Goal: Browse casually: Explore the website without a specific task or goal

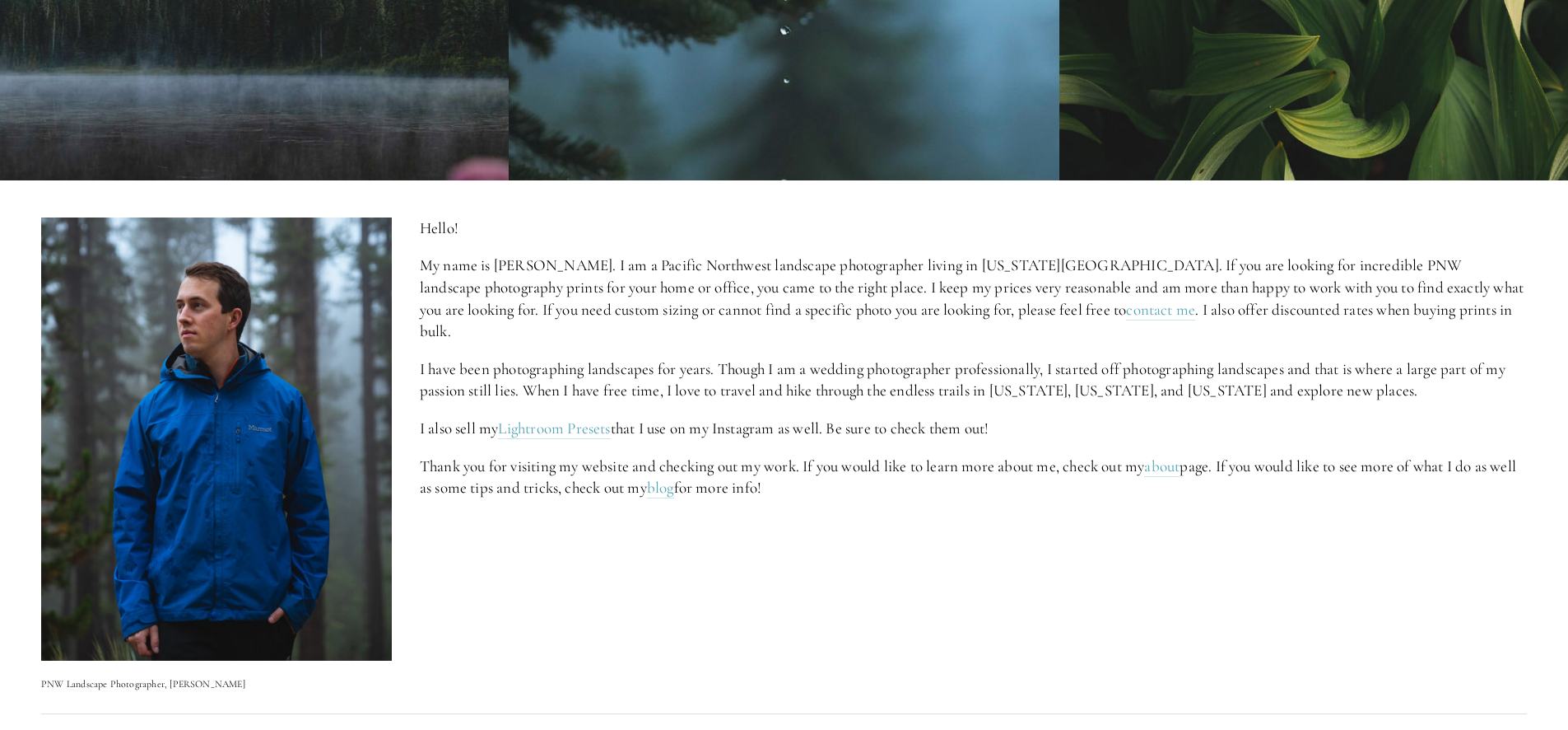
scroll to position [620, 0]
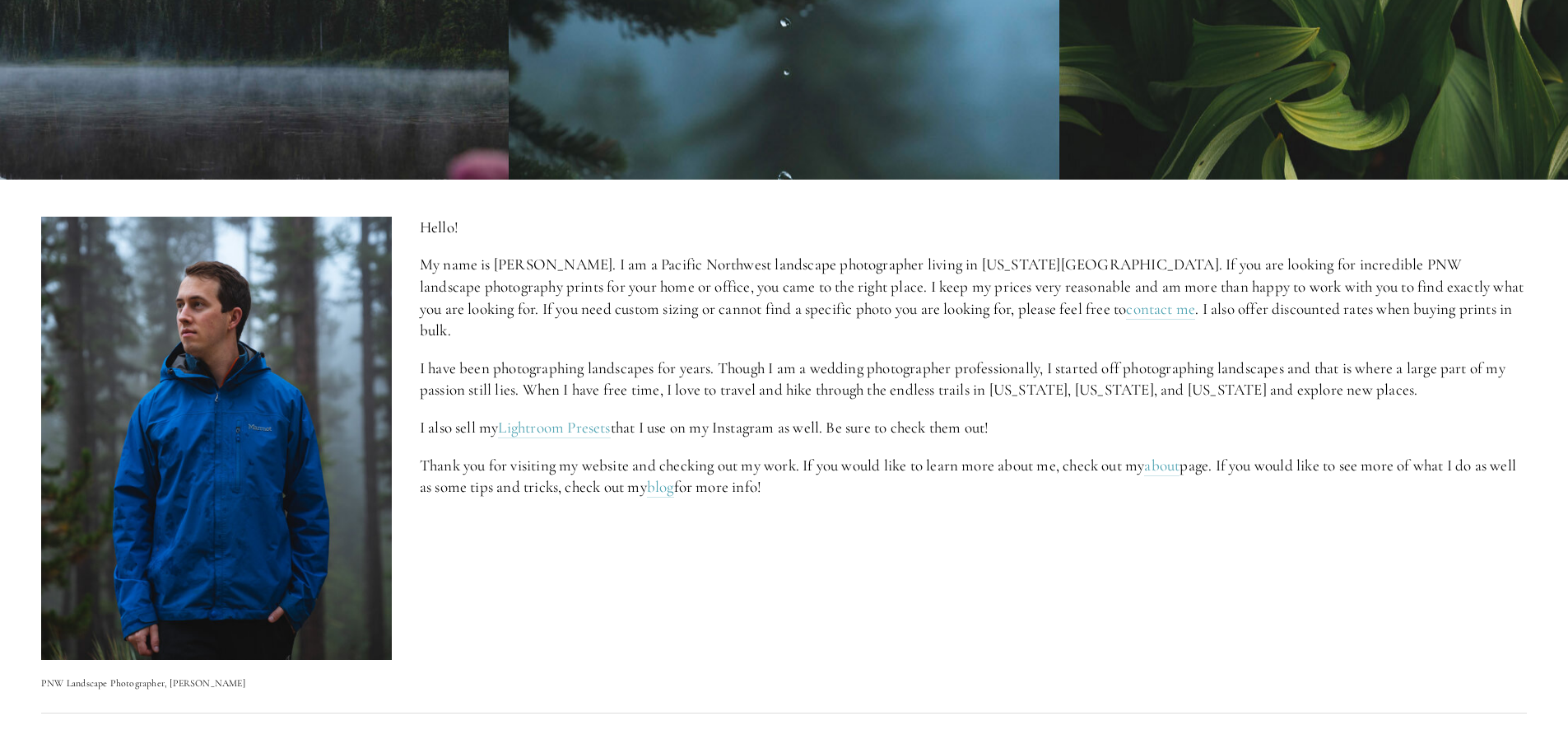
click at [652, 270] on p "My name is [PERSON_NAME]. I am a Pacific Northwest landscape photographer livin…" at bounding box center [974, 297] width 1108 height 87
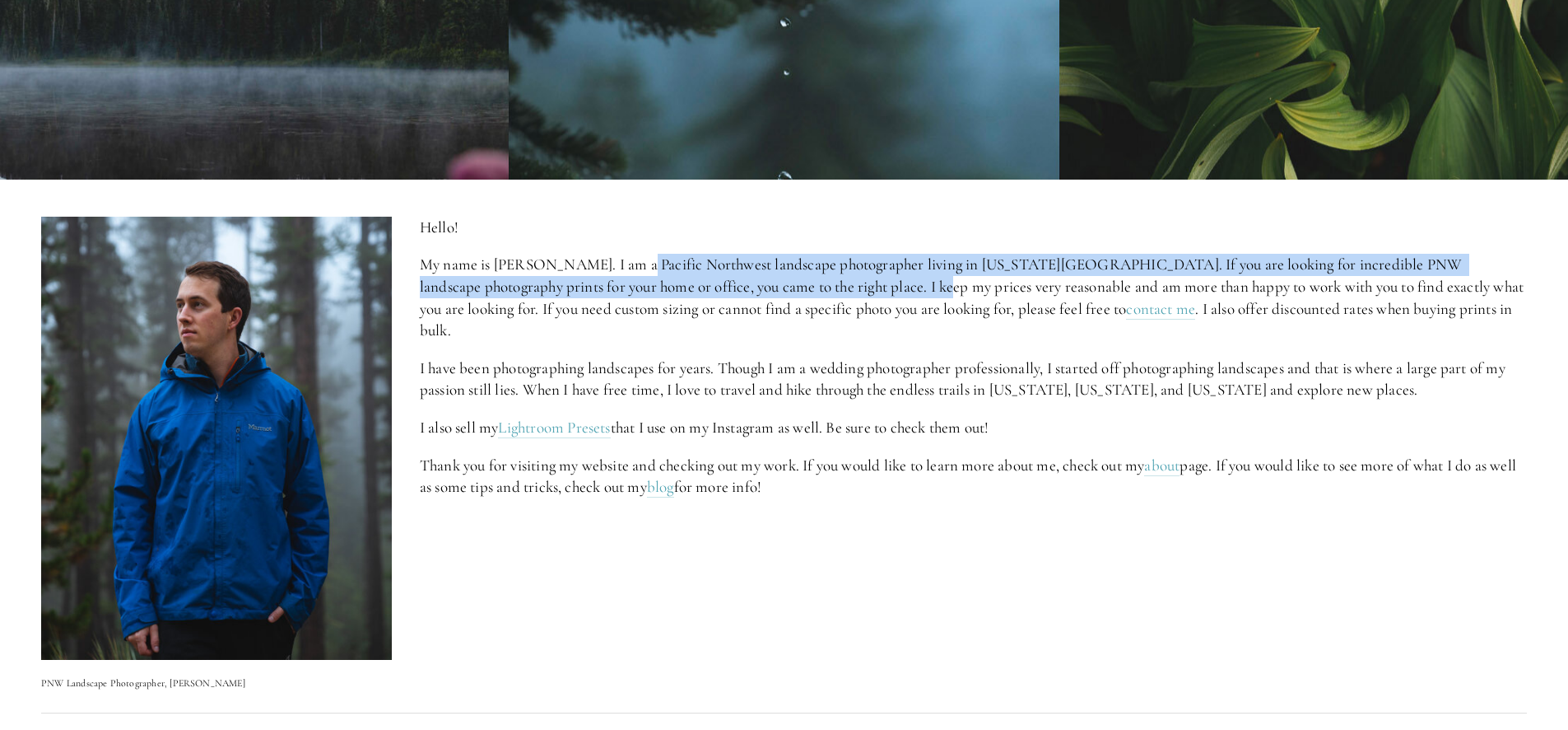
drag, startPoint x: 652, startPoint y: 270, endPoint x: 916, endPoint y: 298, distance: 265.5
click at [904, 296] on p "My name is [PERSON_NAME]. I am a Pacific Northwest landscape photographer livin…" at bounding box center [974, 297] width 1108 height 87
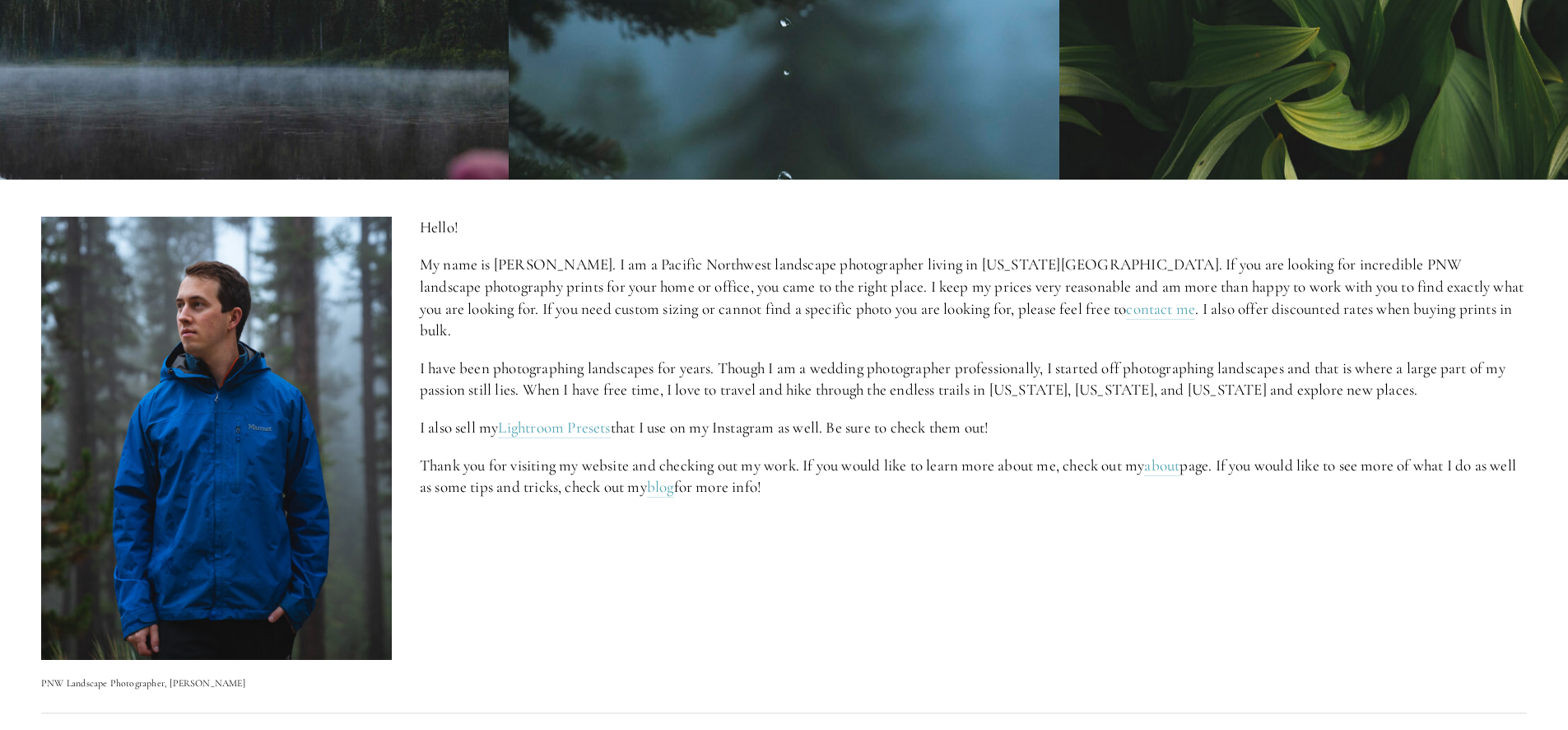
click at [919, 299] on p "My name is [PERSON_NAME]. I am a Pacific Northwest landscape photographer livin…" at bounding box center [974, 297] width 1108 height 87
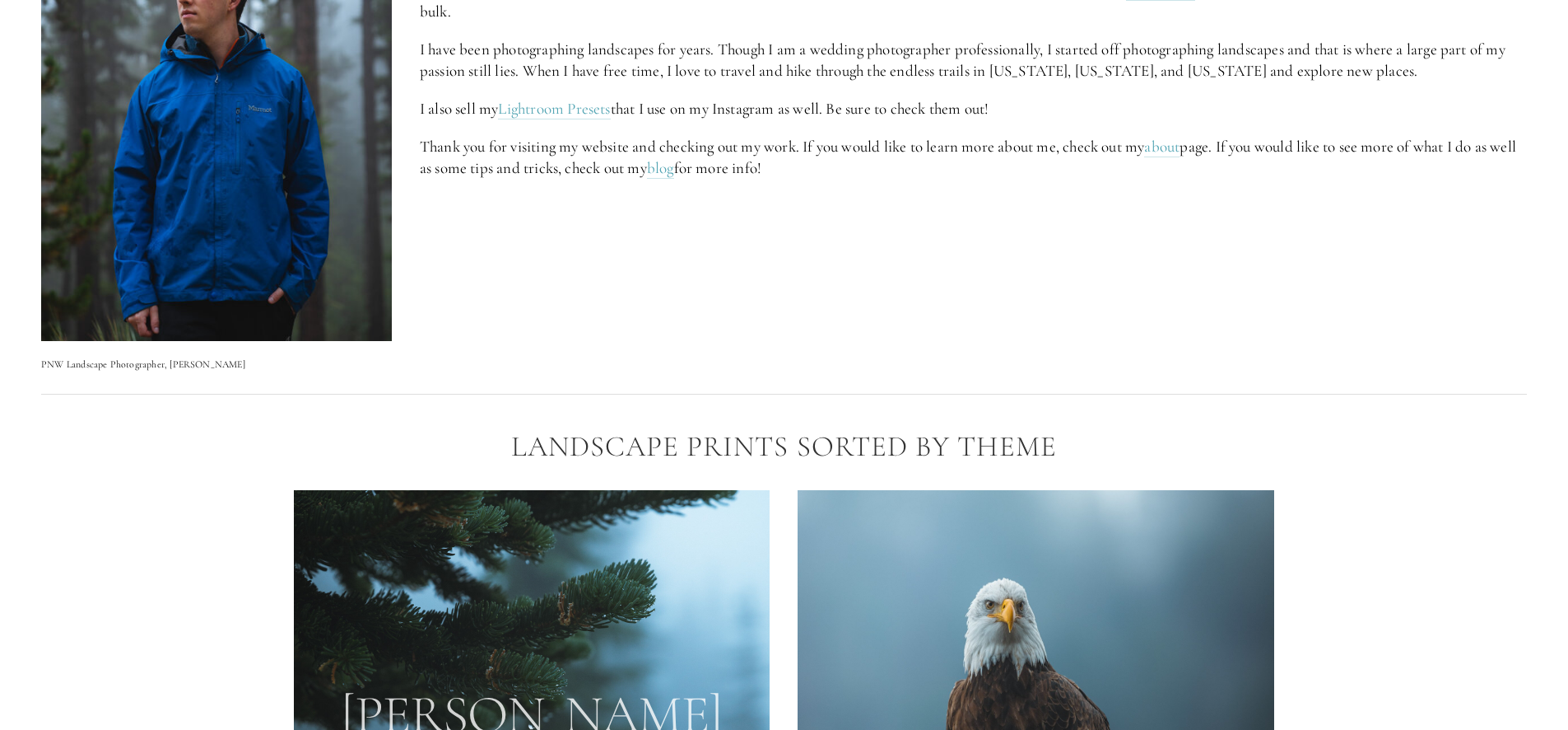
scroll to position [937, 0]
click at [647, 50] on p "I have been photographing landscapes for years. Though I am a wedding photograp…" at bounding box center [974, 61] width 1108 height 44
drag, startPoint x: 647, startPoint y: 50, endPoint x: 730, endPoint y: 51, distance: 83.0
click at [730, 51] on p "I have been photographing landscapes for years. Though I am a wedding photograp…" at bounding box center [974, 61] width 1108 height 44
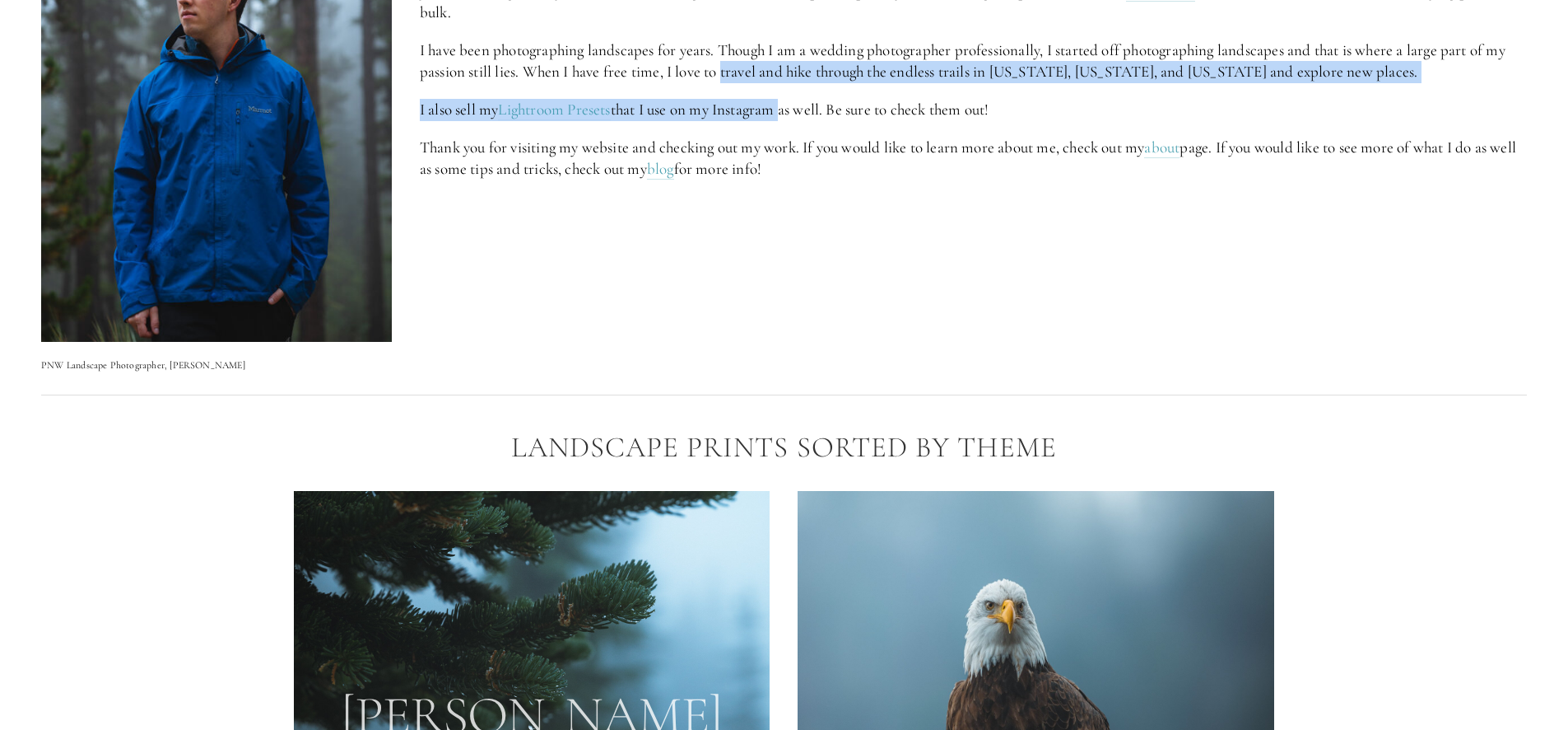
drag, startPoint x: 730, startPoint y: 51, endPoint x: 777, endPoint y: 84, distance: 57.4
click at [777, 84] on div "Hello! My name is [PERSON_NAME]. I am a Pacific Northwest landscape photographe…" at bounding box center [974, 58] width 1108 height 319
click at [777, 99] on p "I also sell my Lightroom Presets that I use on my Instagram as well. Be sure to…" at bounding box center [974, 110] width 1108 height 22
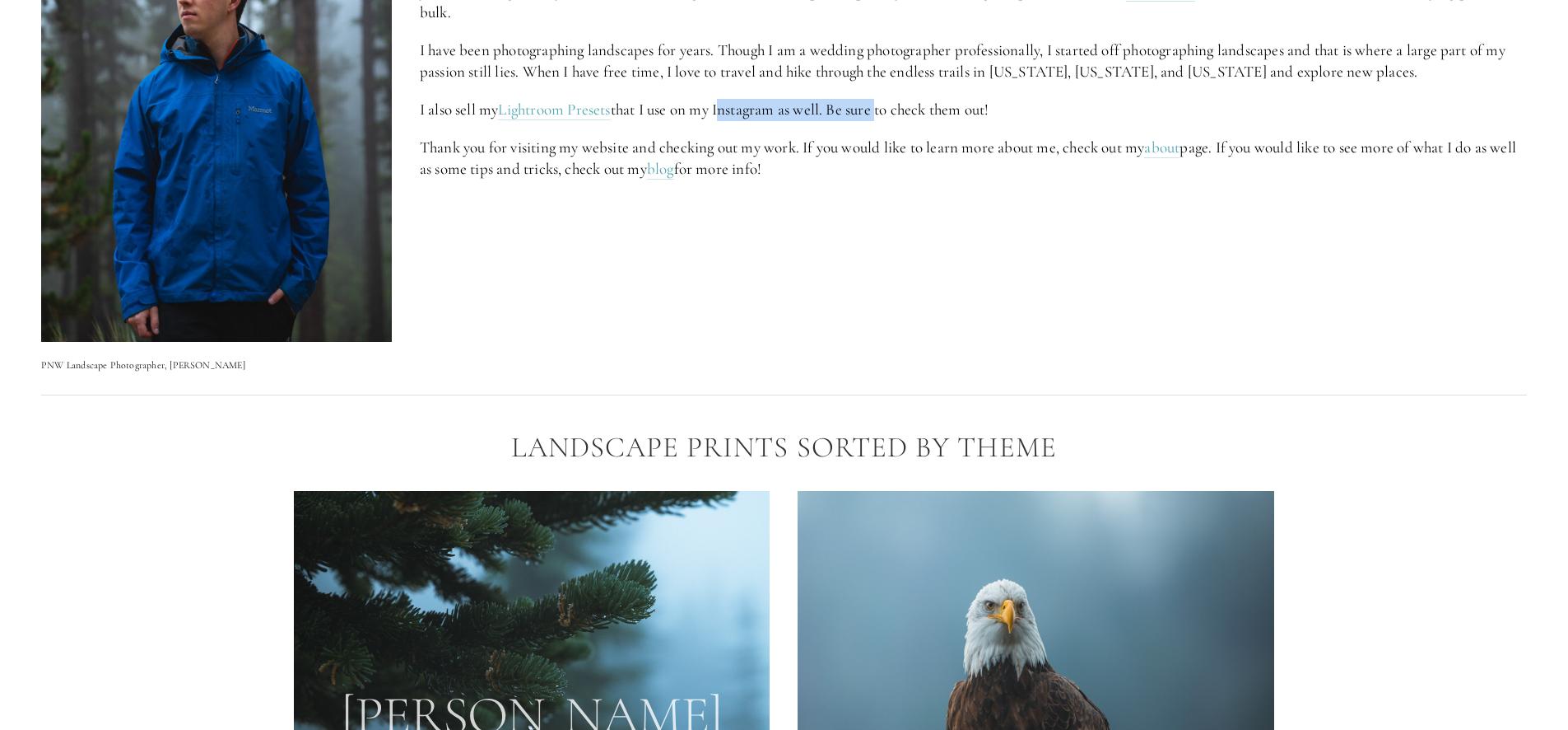
drag, startPoint x: 777, startPoint y: 84, endPoint x: 880, endPoint y: 94, distance: 103.5
click at [880, 99] on p "I also sell my Lightroom Presets that I use on my Instagram as well. Be sure to…" at bounding box center [974, 110] width 1108 height 22
drag, startPoint x: 880, startPoint y: 94, endPoint x: 738, endPoint y: 92, distance: 142.0
click at [751, 99] on p "I also sell my Lightroom Presets that I use on my Instagram as well. Be sure to…" at bounding box center [974, 110] width 1108 height 22
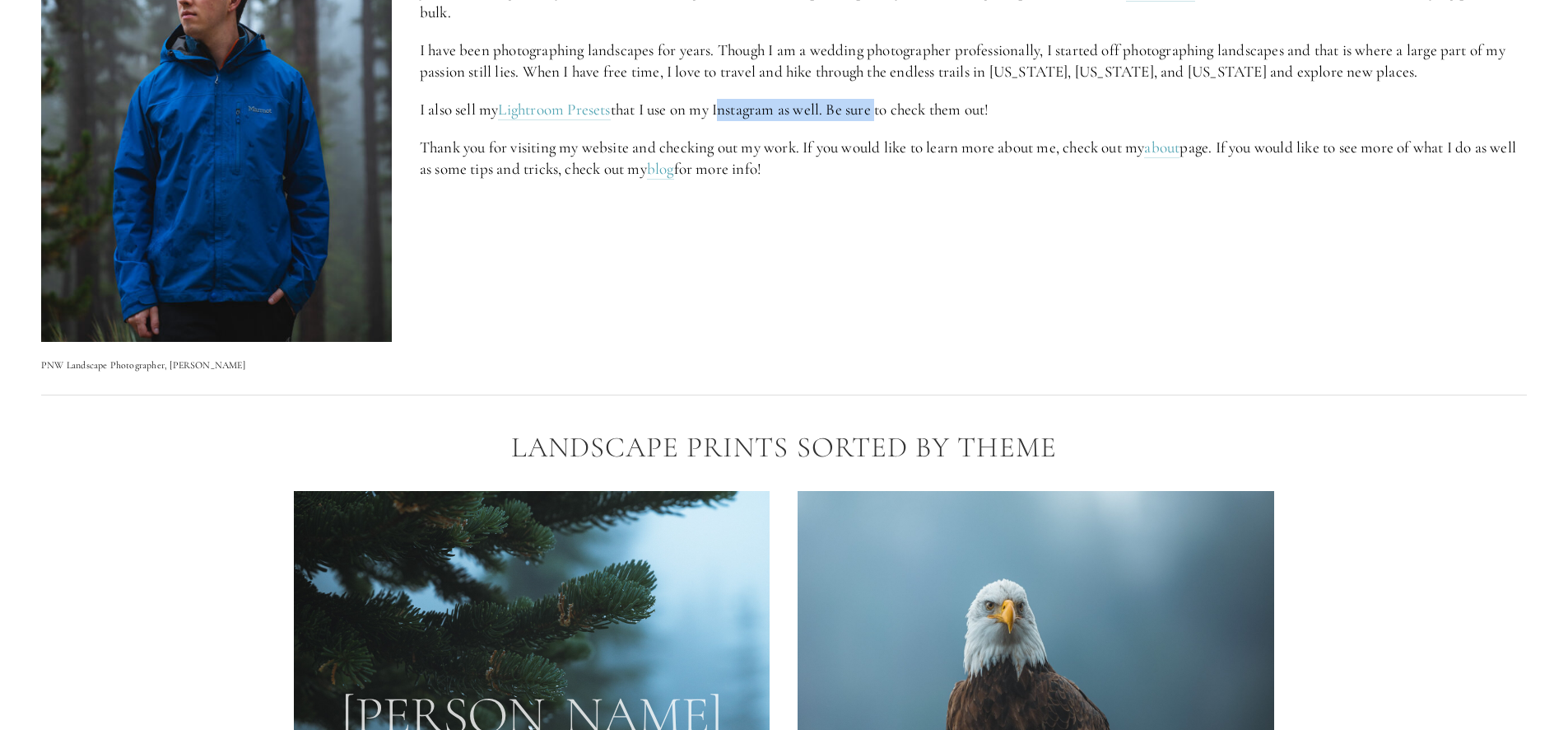
click at [738, 99] on p "I also sell my Lightroom Presets that I use on my Instagram as well. Be sure to…" at bounding box center [974, 110] width 1108 height 22
drag, startPoint x: 738, startPoint y: 92, endPoint x: 583, endPoint y: 126, distance: 158.7
click at [583, 126] on div "Hello! My name is [PERSON_NAME]. I am a Pacific Northwest landscape photographe…" at bounding box center [974, 58] width 1108 height 319
click at [583, 137] on p "Thank you for visiting my website and checking out my work. If you would like t…" at bounding box center [974, 158] width 1108 height 44
drag, startPoint x: 583, startPoint y: 126, endPoint x: 836, endPoint y: 123, distance: 253.0
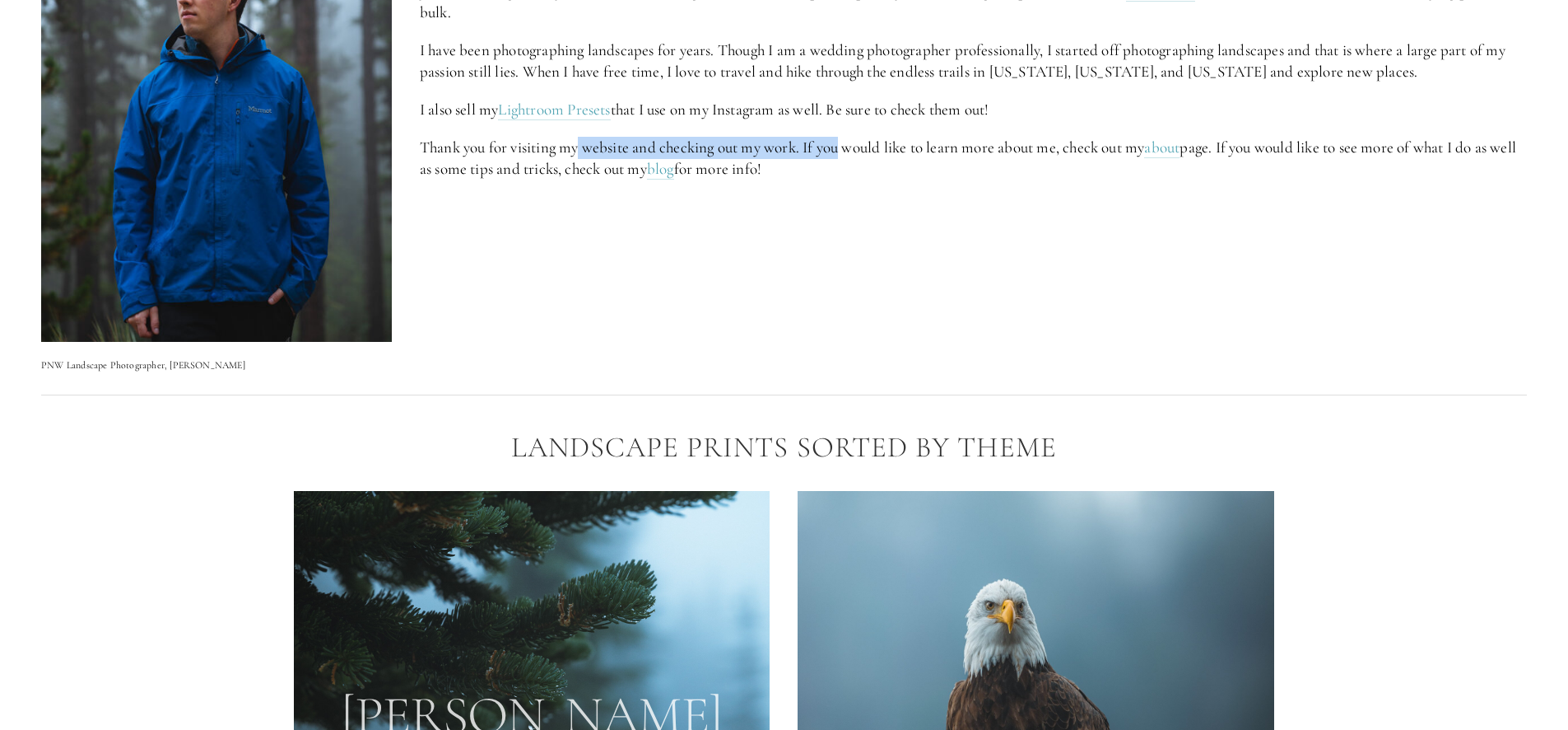
click at [835, 137] on p "Thank you for visiting my website and checking out my work. If you would like t…" at bounding box center [974, 158] width 1108 height 44
click at [836, 137] on p "Thank you for visiting my website and checking out my work. If you would like t…" at bounding box center [974, 158] width 1108 height 44
drag, startPoint x: 836, startPoint y: 123, endPoint x: 893, endPoint y: 129, distance: 57.3
click at [893, 137] on p "Thank you for visiting my website and checking out my work. If you would like t…" at bounding box center [974, 158] width 1108 height 44
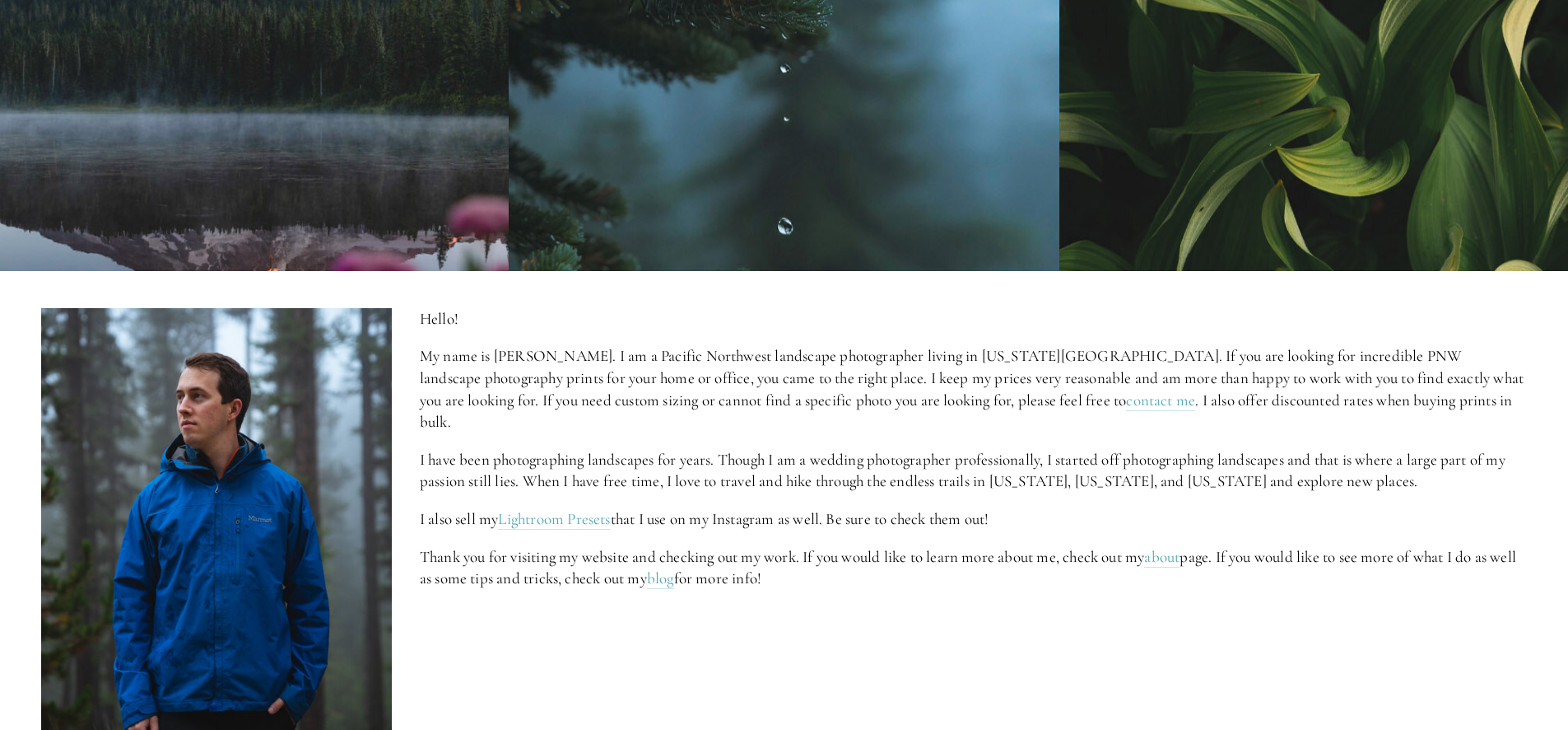
scroll to position [527, 0]
click at [545, 374] on p "My name is [PERSON_NAME]. I am a Pacific Northwest landscape photographer livin…" at bounding box center [974, 389] width 1108 height 87
click at [544, 375] on p "My name is [PERSON_NAME]. I am a Pacific Northwest landscape photographer livin…" at bounding box center [974, 389] width 1108 height 87
click at [544, 377] on p "My name is [PERSON_NAME]. I am a Pacific Northwest landscape photographer livin…" at bounding box center [974, 389] width 1108 height 87
click at [548, 356] on p "My name is [PERSON_NAME]. I am a Pacific Northwest landscape photographer livin…" at bounding box center [974, 389] width 1108 height 87
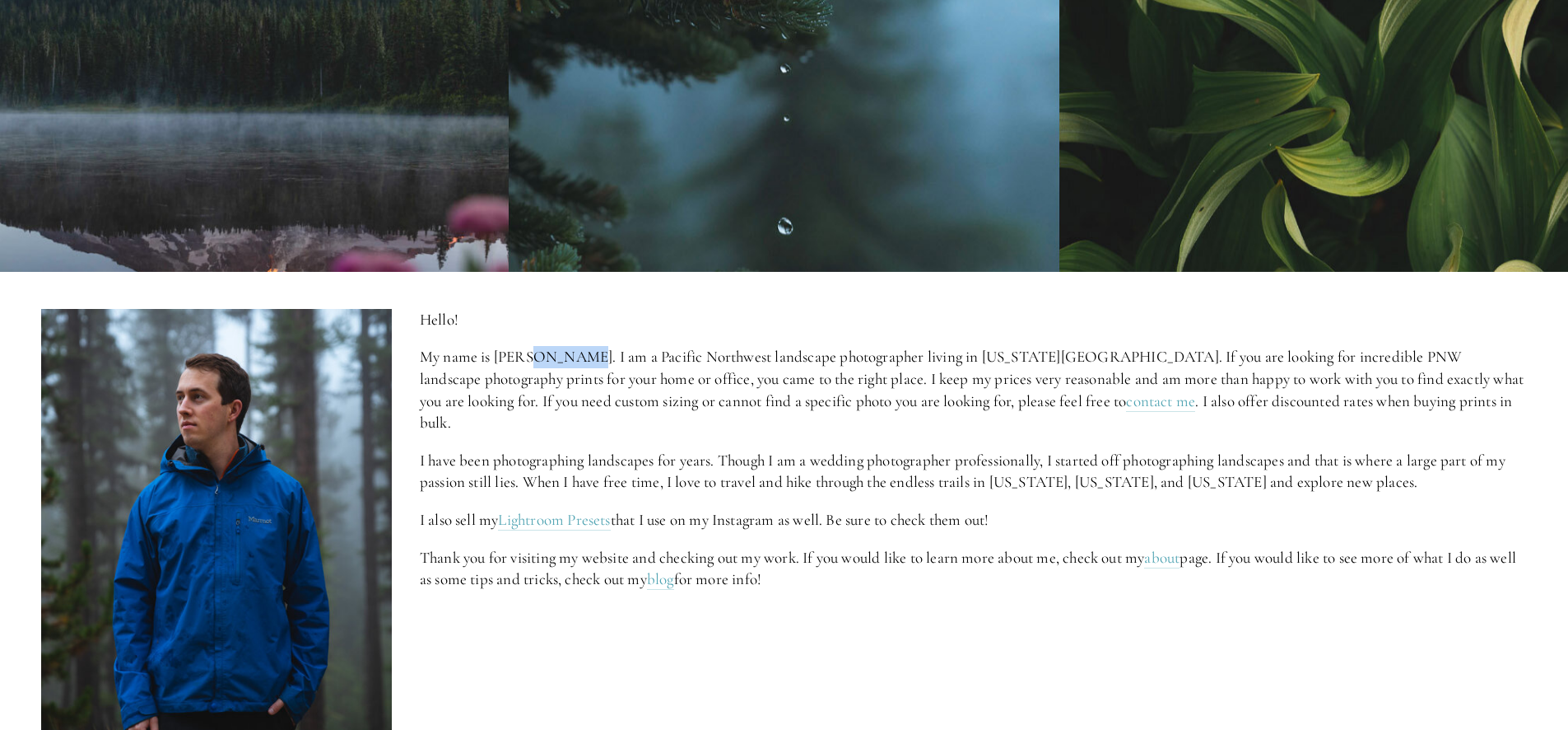
drag, startPoint x: 548, startPoint y: 356, endPoint x: 559, endPoint y: 354, distance: 11.2
click at [559, 354] on p "My name is [PERSON_NAME]. I am a Pacific Northwest landscape photographer livin…" at bounding box center [974, 389] width 1108 height 87
drag, startPoint x: 559, startPoint y: 354, endPoint x: 604, endPoint y: 343, distance: 46.3
click at [604, 343] on div "Hello! My name is [PERSON_NAME]. I am a Pacific Northwest landscape photographe…" at bounding box center [974, 468] width 1108 height 319
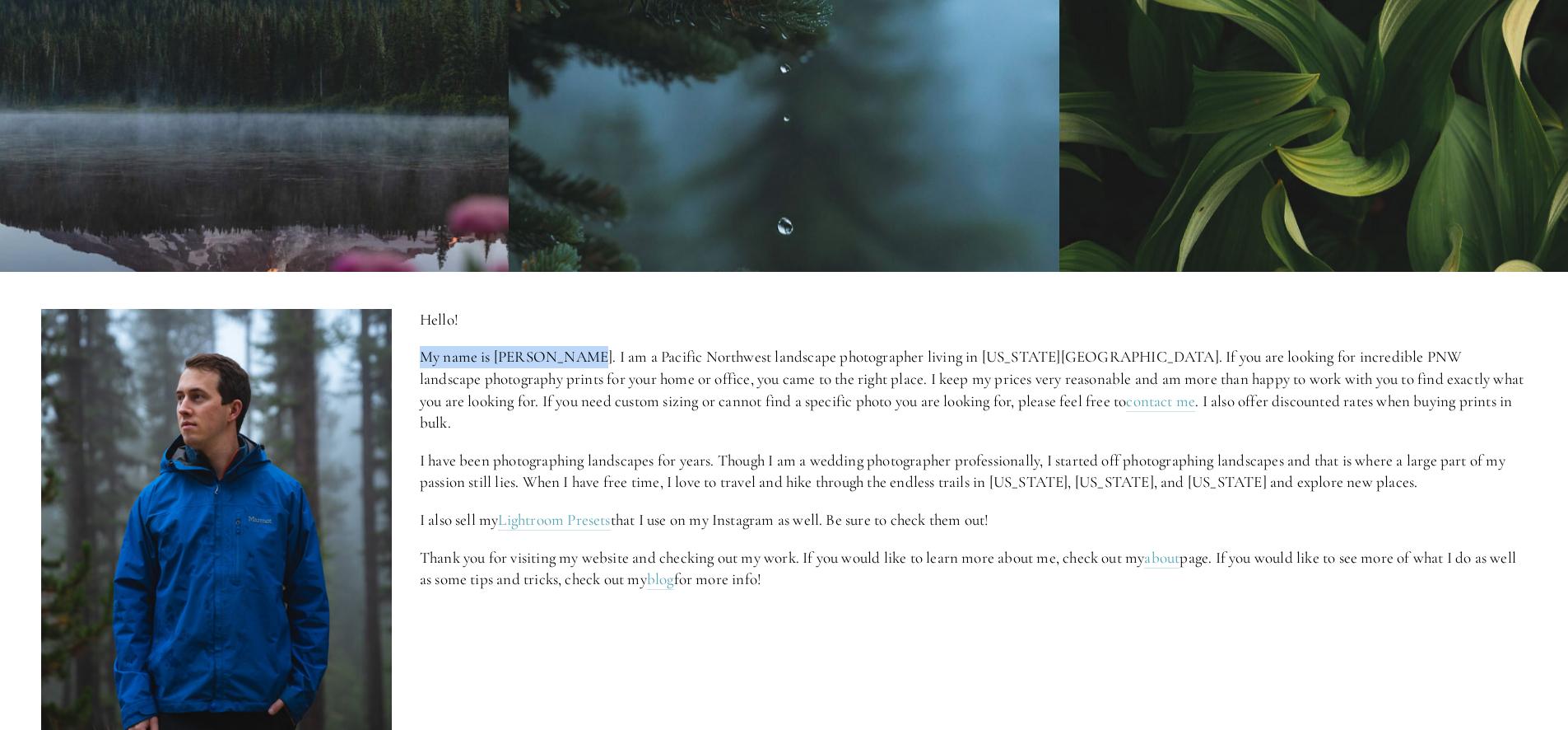
click at [604, 343] on div "Hello! My name is [PERSON_NAME]. I am a Pacific Northwest landscape photographe…" at bounding box center [974, 468] width 1108 height 319
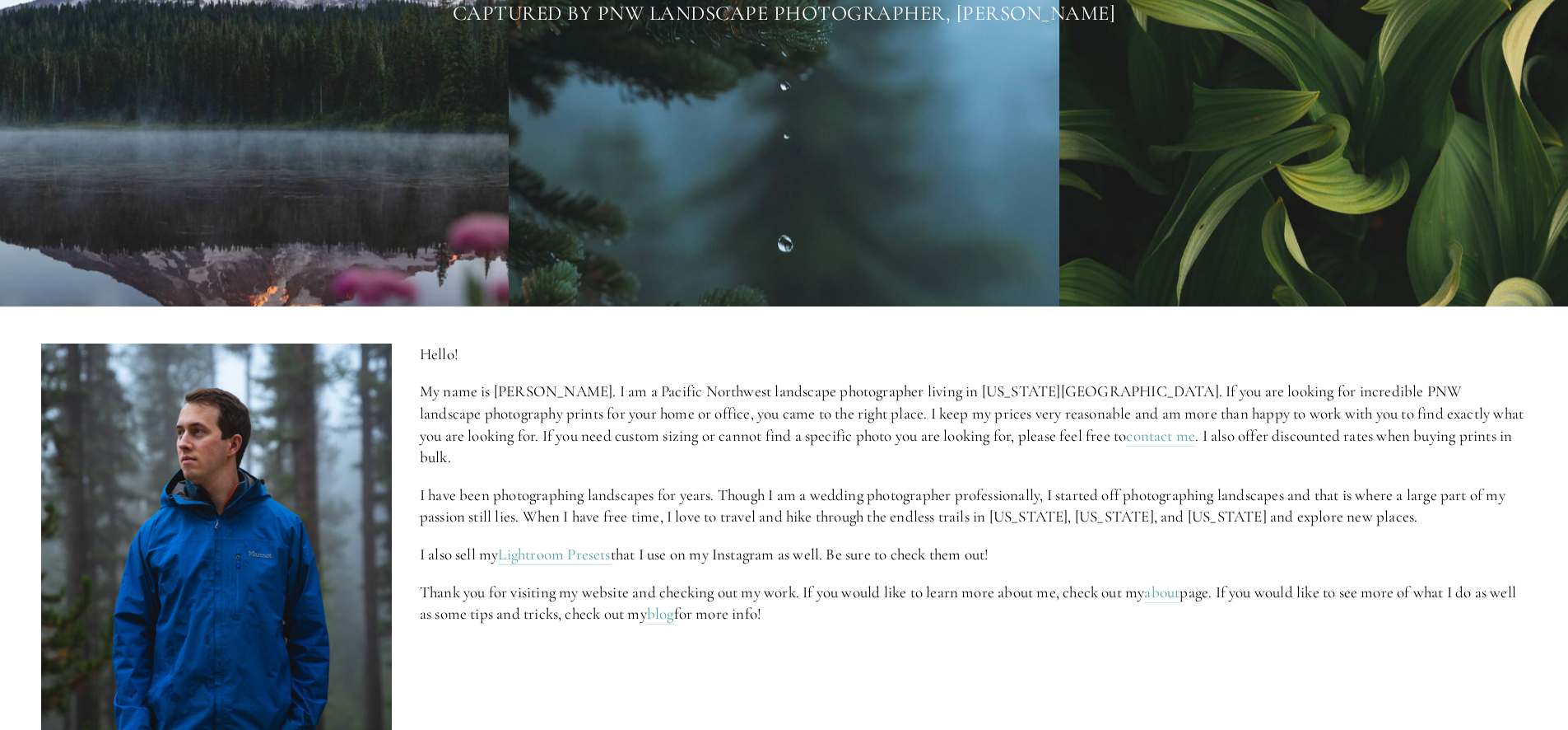
scroll to position [793, 0]
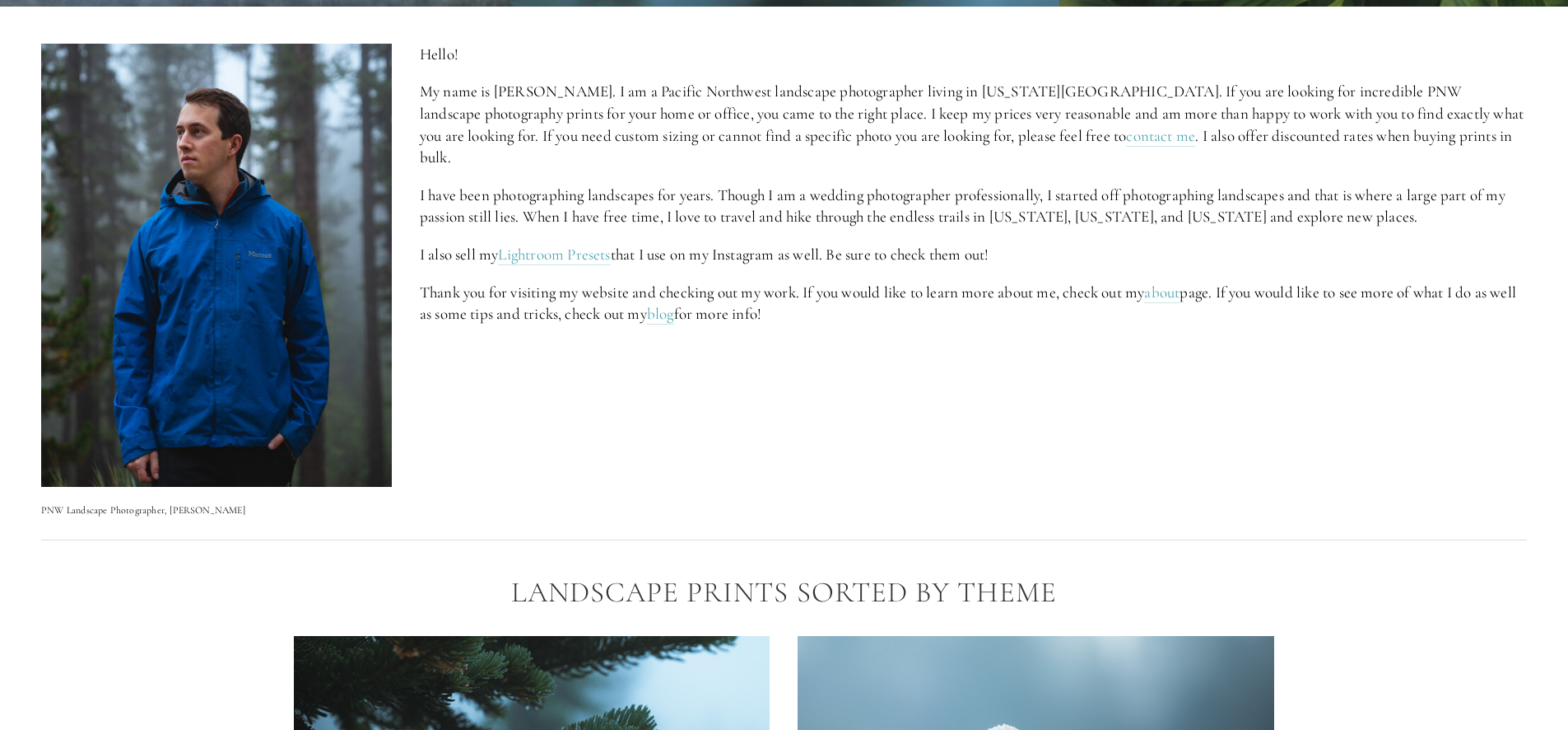
click at [704, 184] on p "I have been photographing landscapes for years. Though I am a wedding photograp…" at bounding box center [974, 206] width 1108 height 44
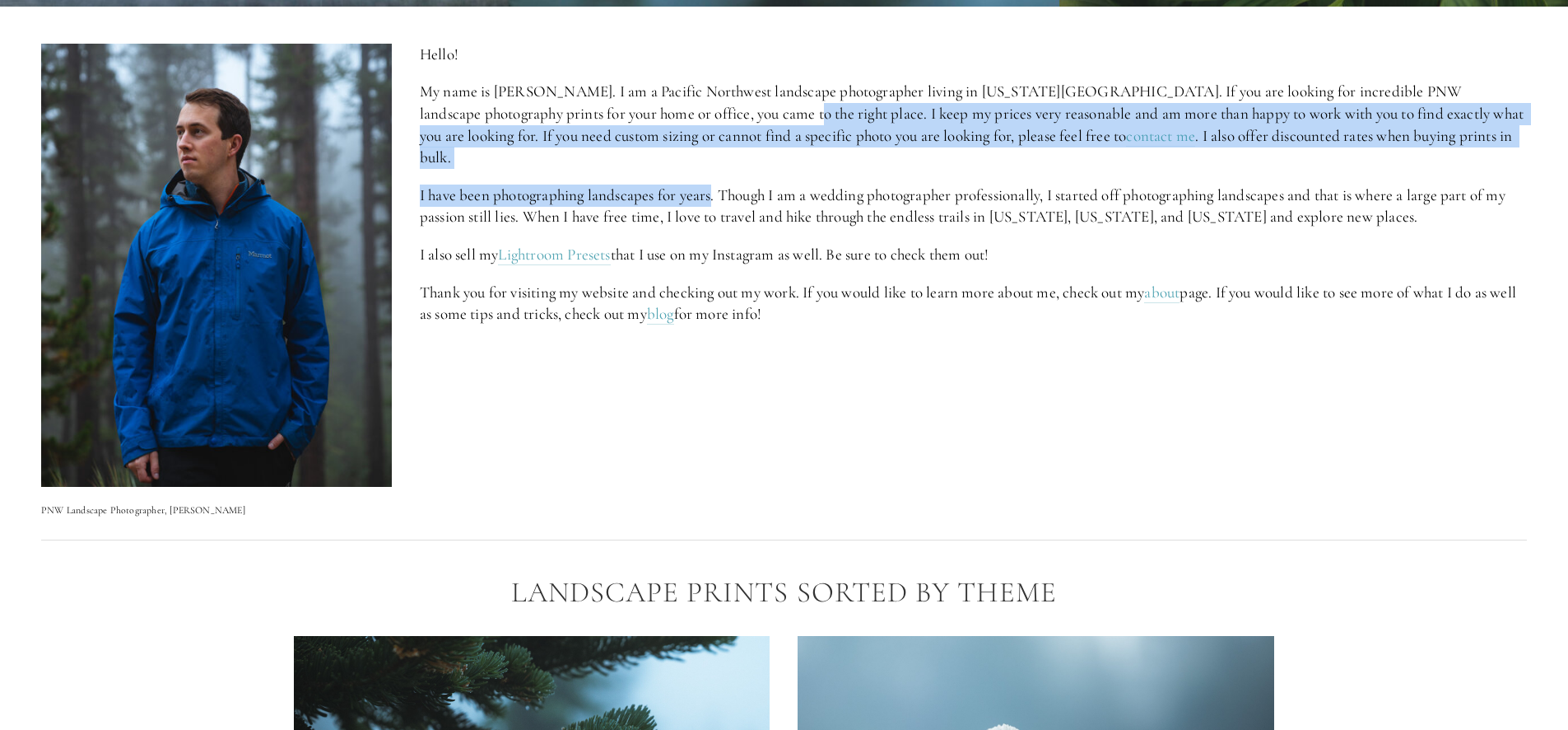
drag, startPoint x: 704, startPoint y: 168, endPoint x: 705, endPoint y: 108, distance: 60.0
click at [705, 108] on div "Hello! My name is [PERSON_NAME]. I am a Pacific Northwest landscape photographe…" at bounding box center [974, 203] width 1108 height 319
click at [705, 108] on p "My name is [PERSON_NAME]. I am a Pacific Northwest landscape photographer livin…" at bounding box center [974, 124] width 1108 height 87
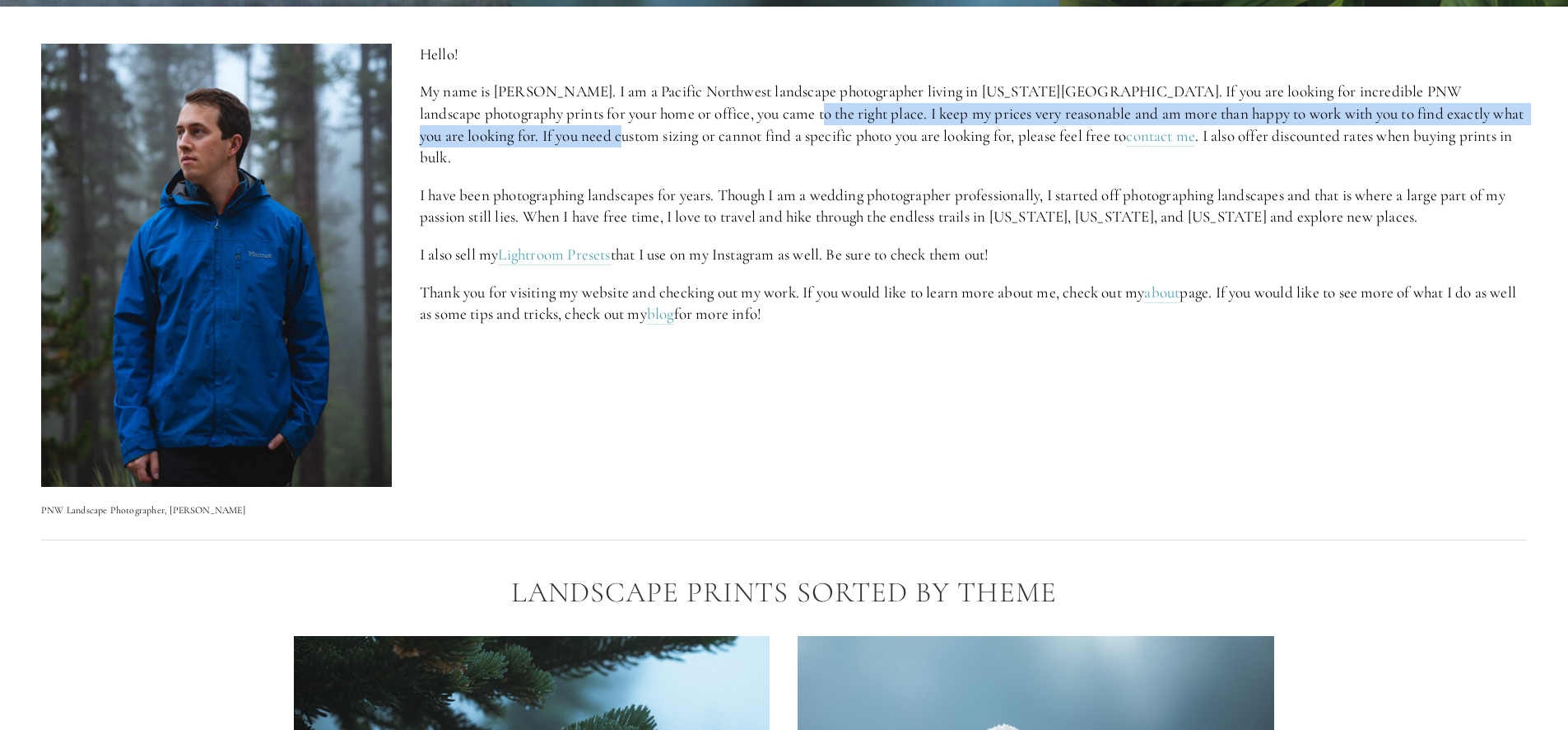
drag, startPoint x: 705, startPoint y: 108, endPoint x: 490, endPoint y: 135, distance: 216.7
click at [490, 135] on p "My name is [PERSON_NAME]. I am a Pacific Northwest landscape photographer livin…" at bounding box center [974, 124] width 1108 height 87
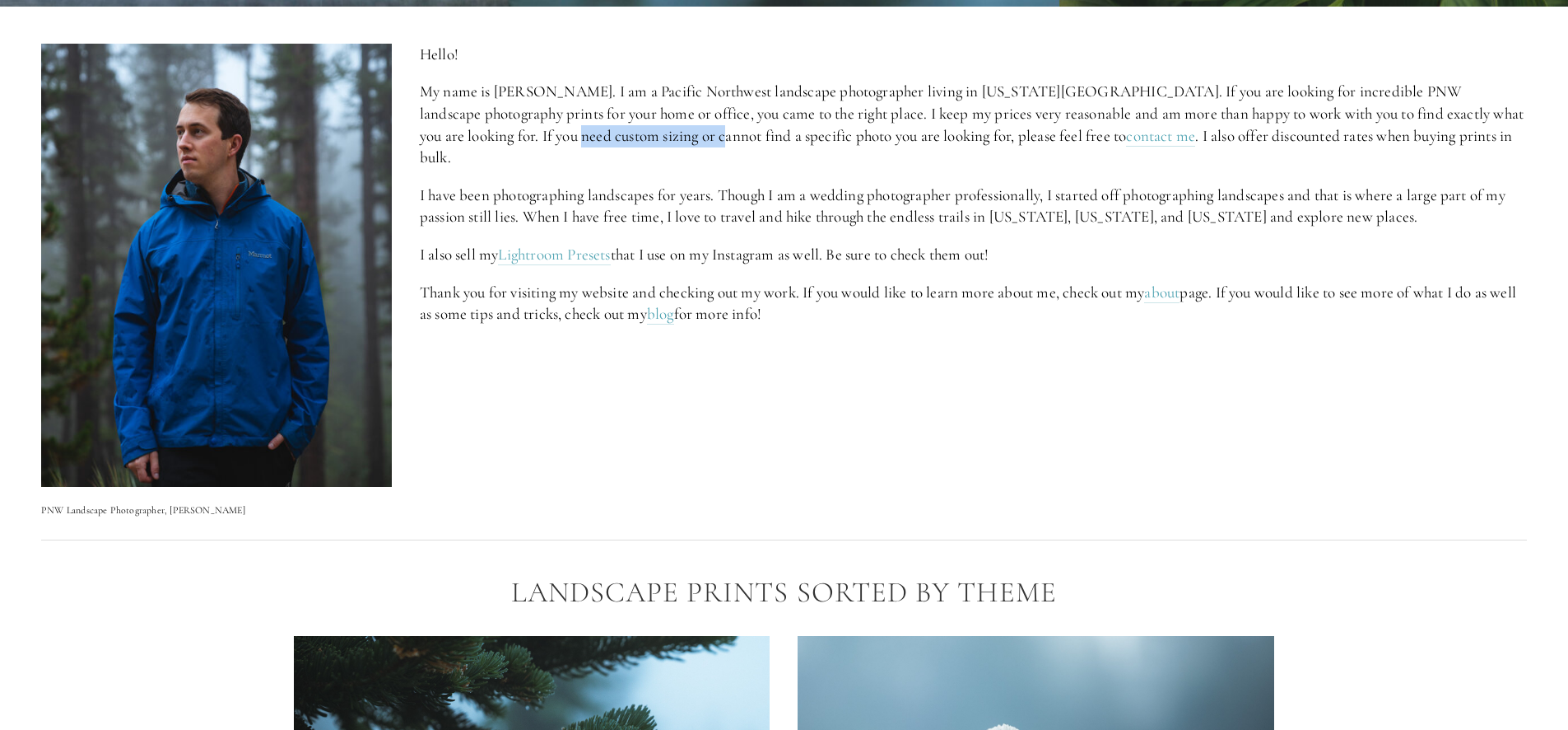
drag, startPoint x: 490, startPoint y: 135, endPoint x: 631, endPoint y: 135, distance: 141.0
click at [631, 135] on p "My name is [PERSON_NAME]. I am a Pacific Northwest landscape photographer livin…" at bounding box center [974, 124] width 1108 height 87
drag, startPoint x: 631, startPoint y: 135, endPoint x: 749, endPoint y: 140, distance: 118.1
click at [749, 140] on p "My name is [PERSON_NAME]. I am a Pacific Northwest landscape photographer livin…" at bounding box center [974, 124] width 1108 height 87
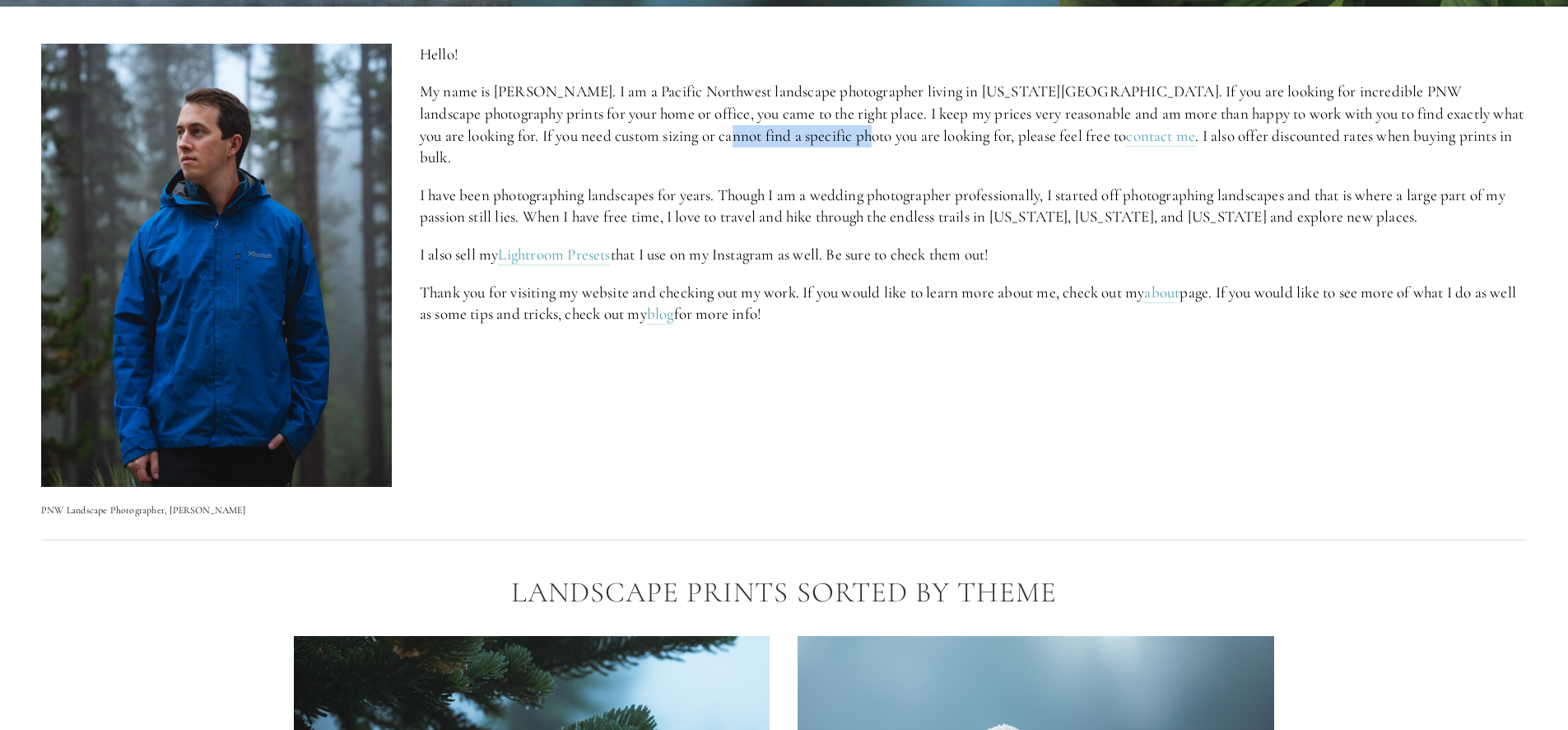
click at [749, 140] on p "My name is [PERSON_NAME]. I am a Pacific Northwest landscape photographer livin…" at bounding box center [974, 124] width 1108 height 87
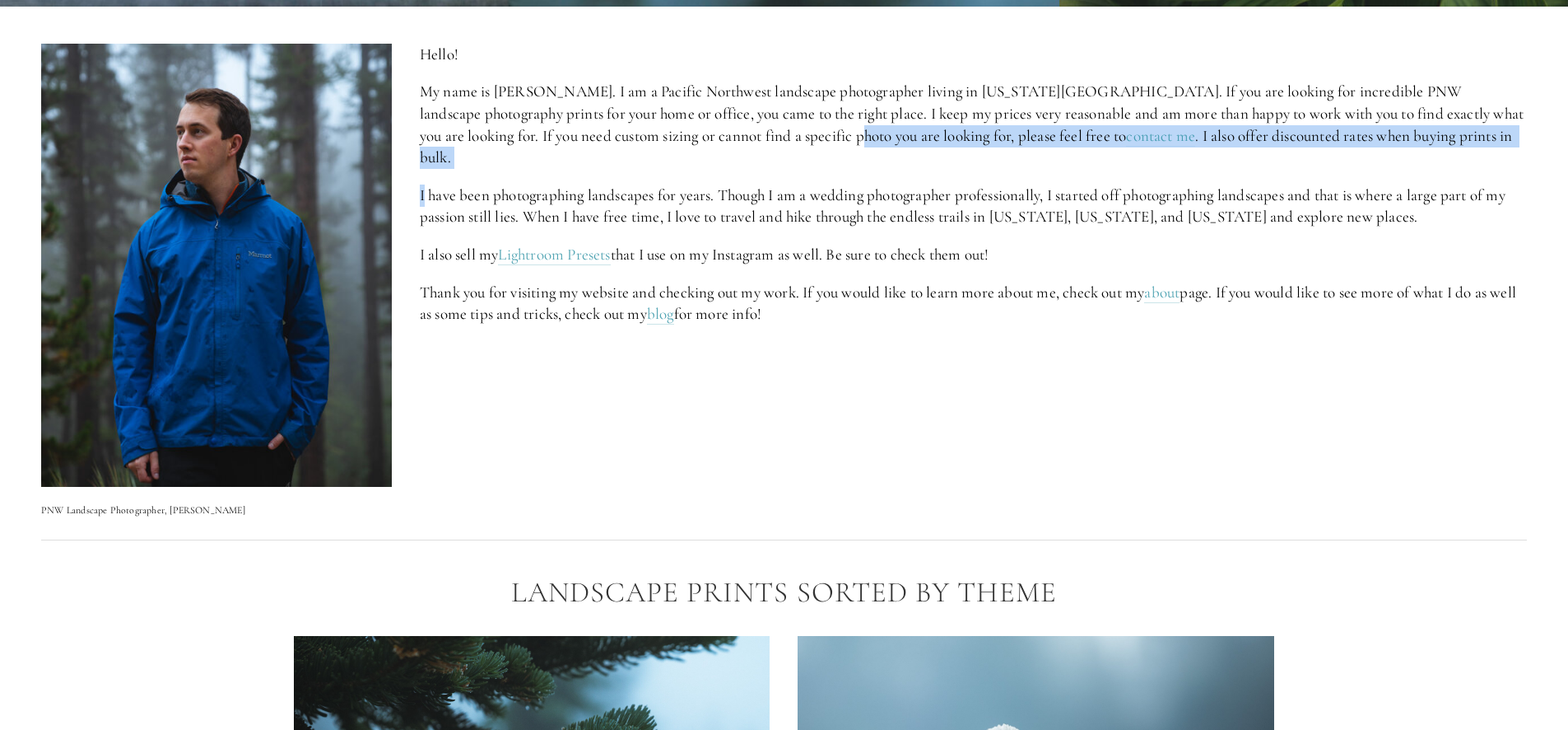
drag, startPoint x: 749, startPoint y: 140, endPoint x: 698, endPoint y: 158, distance: 54.1
click at [698, 158] on div "Hello! My name is [PERSON_NAME]. I am a Pacific Northwest landscape photographe…" at bounding box center [974, 203] width 1108 height 319
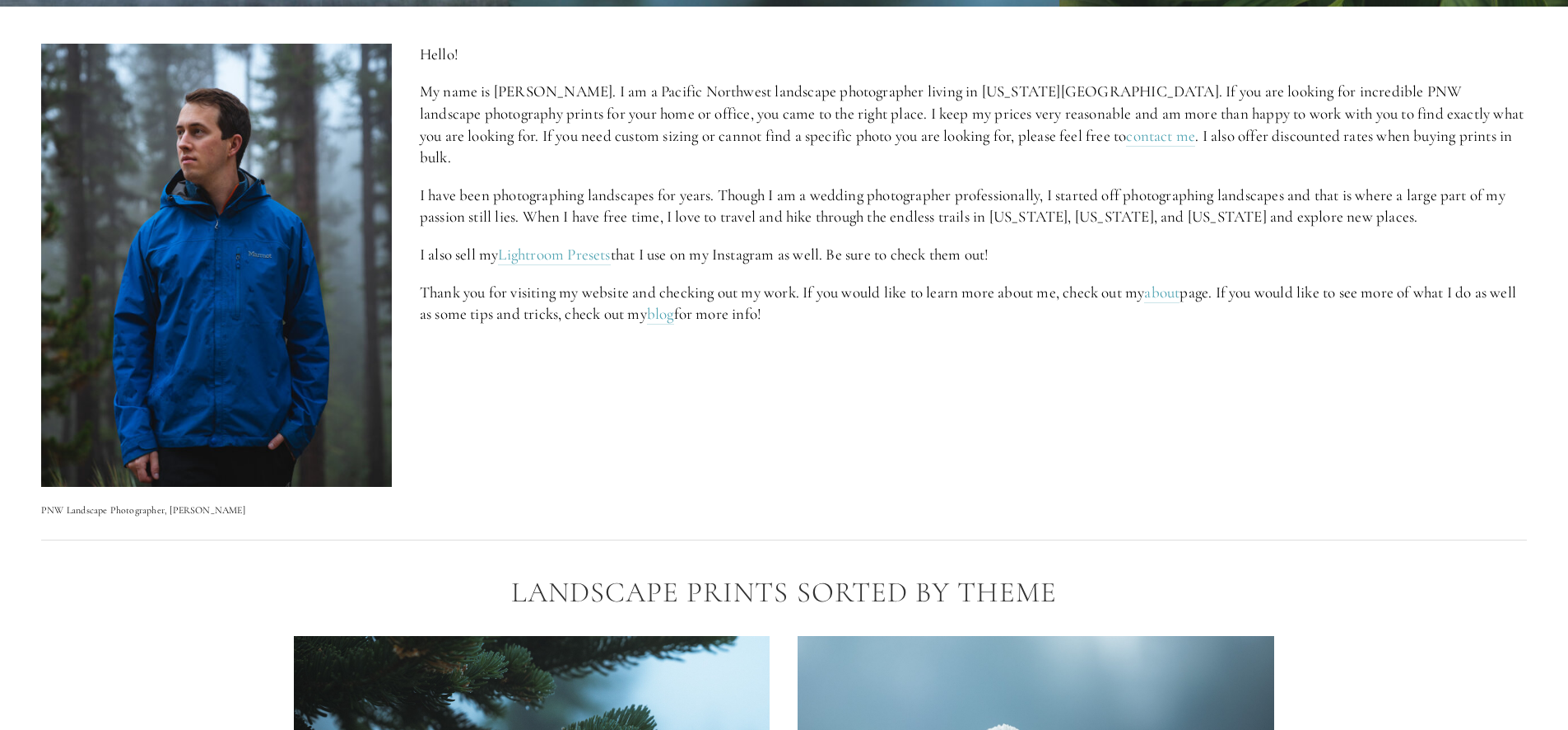
click at [698, 158] on div "Hello! My name is [PERSON_NAME]. I am a Pacific Northwest landscape photographe…" at bounding box center [974, 203] width 1108 height 319
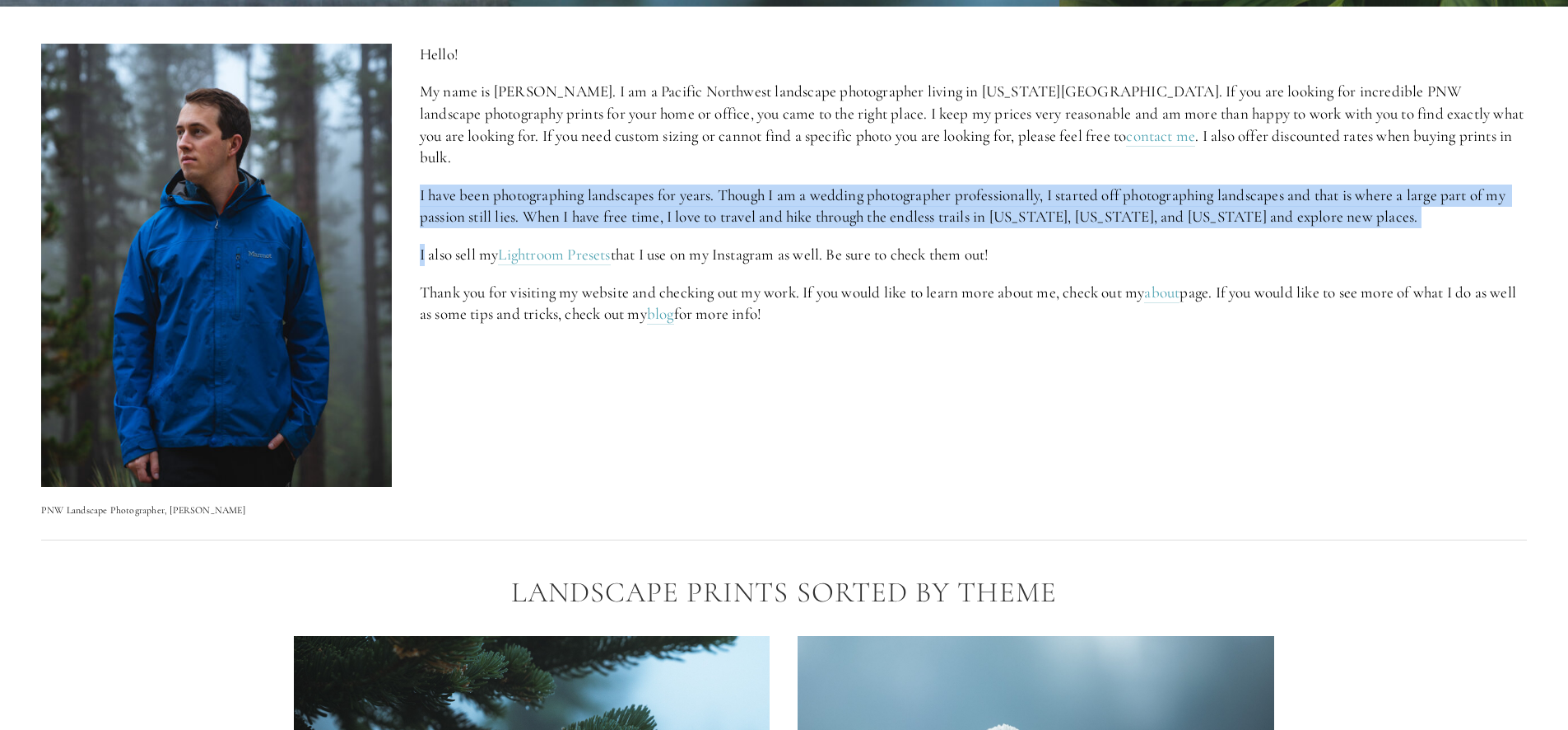
drag, startPoint x: 698, startPoint y: 158, endPoint x: 696, endPoint y: 214, distance: 56.0
click at [696, 214] on div "Hello! My name is [PERSON_NAME]. I am a Pacific Northwest landscape photographe…" at bounding box center [974, 203] width 1108 height 319
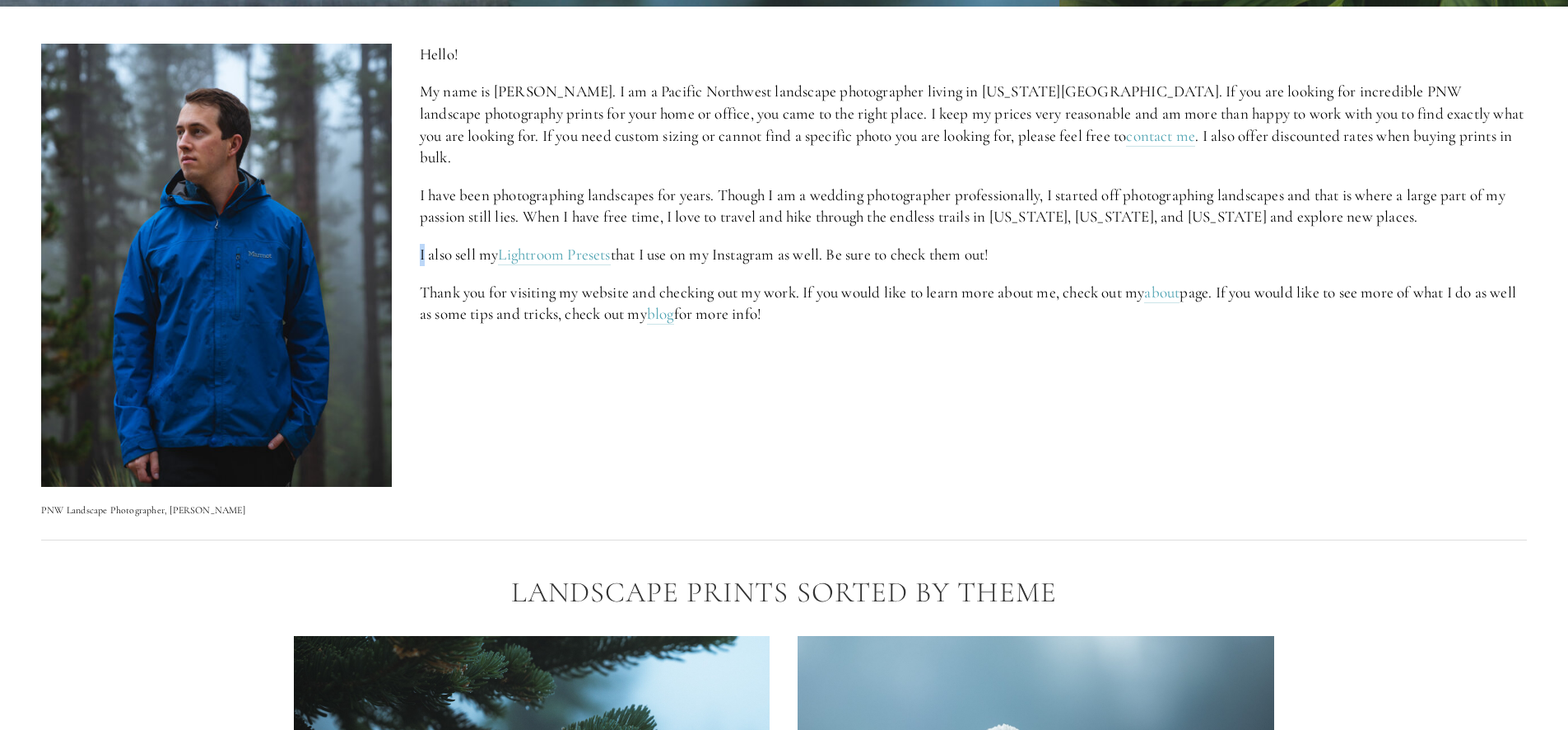
click at [696, 214] on div "Hello! My name is [PERSON_NAME]. I am a Pacific Northwest landscape photographe…" at bounding box center [974, 203] width 1108 height 319
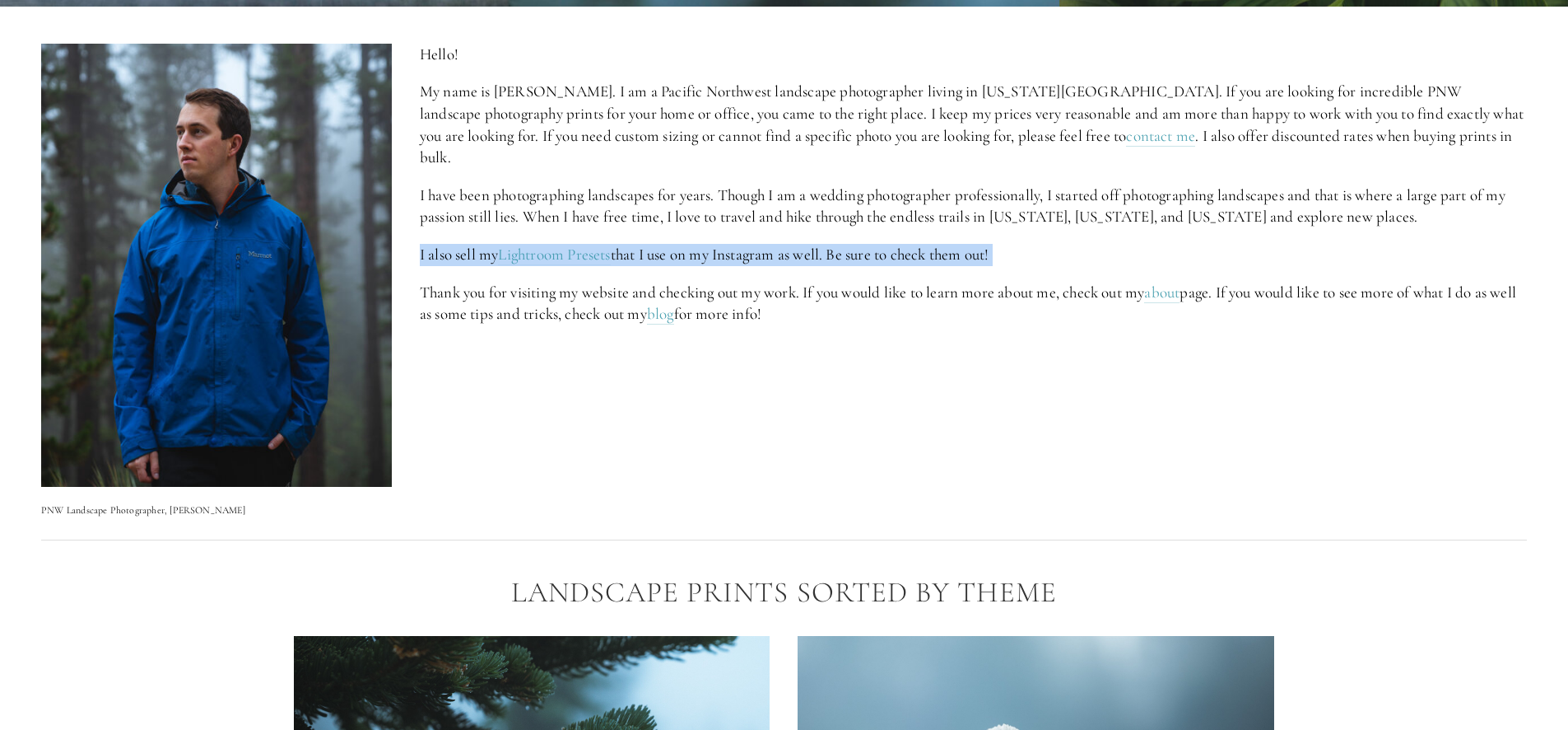
drag, startPoint x: 696, startPoint y: 214, endPoint x: 703, endPoint y: 243, distance: 29.8
click at [703, 243] on div "Hello! My name is [PERSON_NAME]. I am a Pacific Northwest landscape photographe…" at bounding box center [974, 203] width 1108 height 319
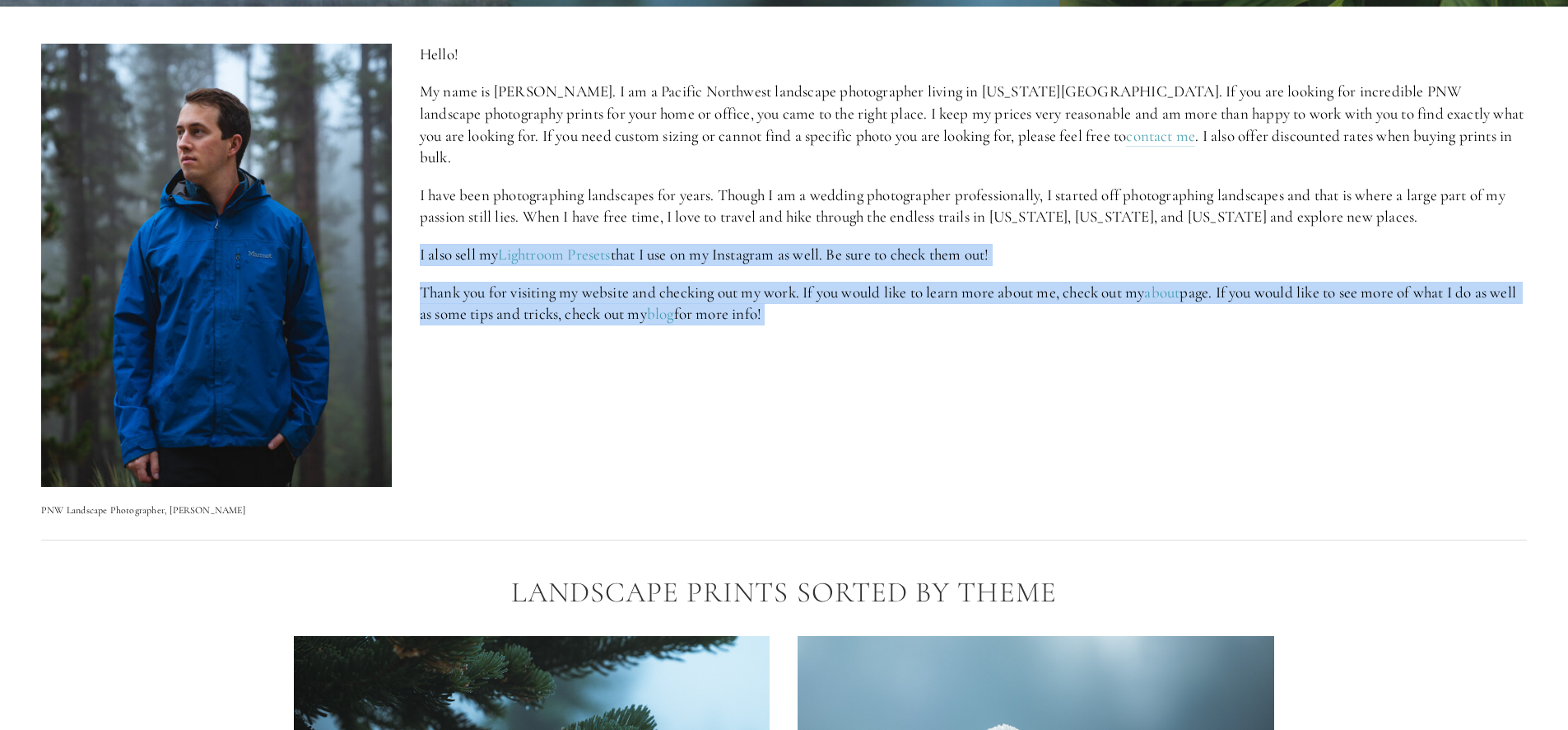
click at [703, 243] on div "Hello! My name is [PERSON_NAME]. I am a Pacific Northwest landscape photographe…" at bounding box center [974, 203] width 1108 height 319
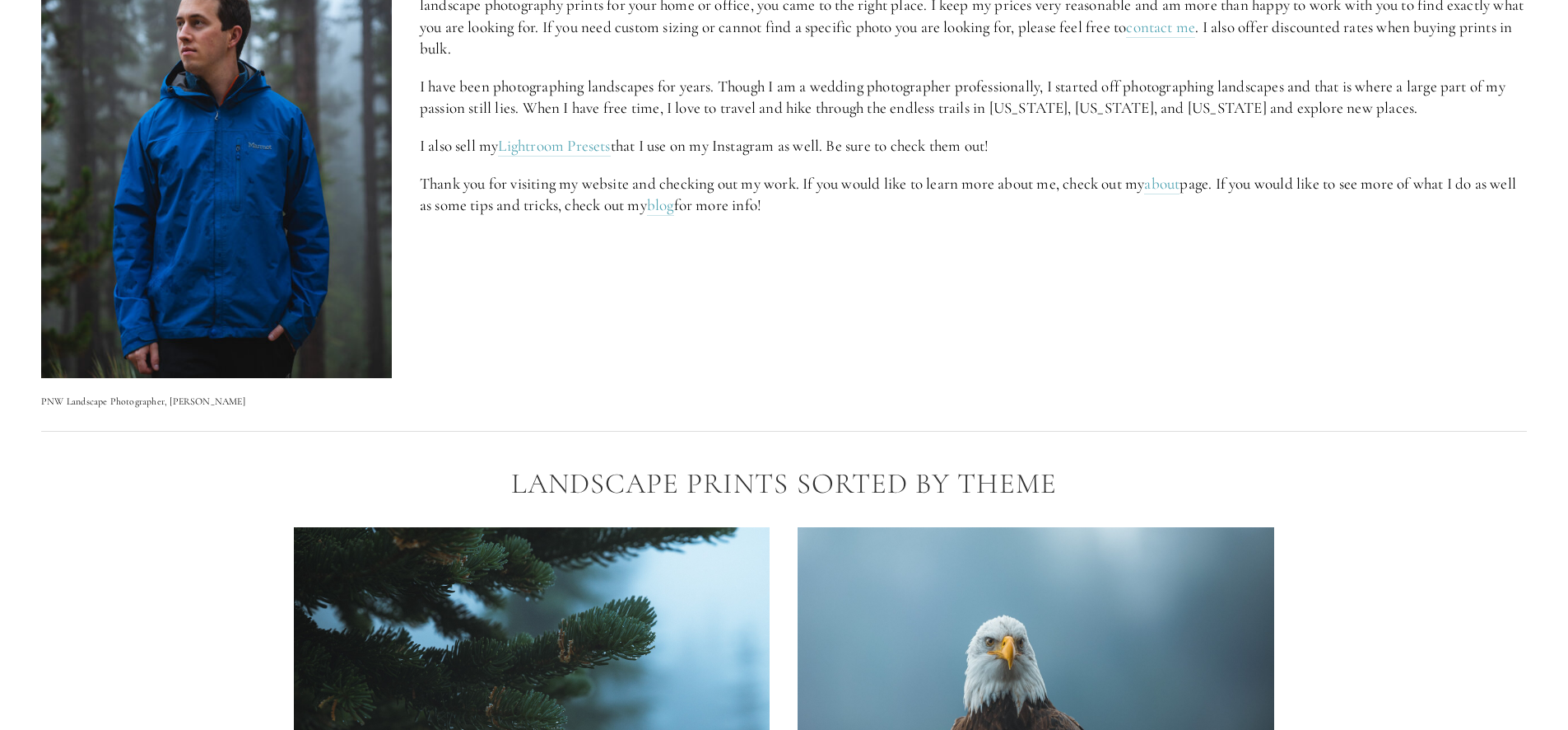
scroll to position [942, 0]
